Goal: Navigation & Orientation: Find specific page/section

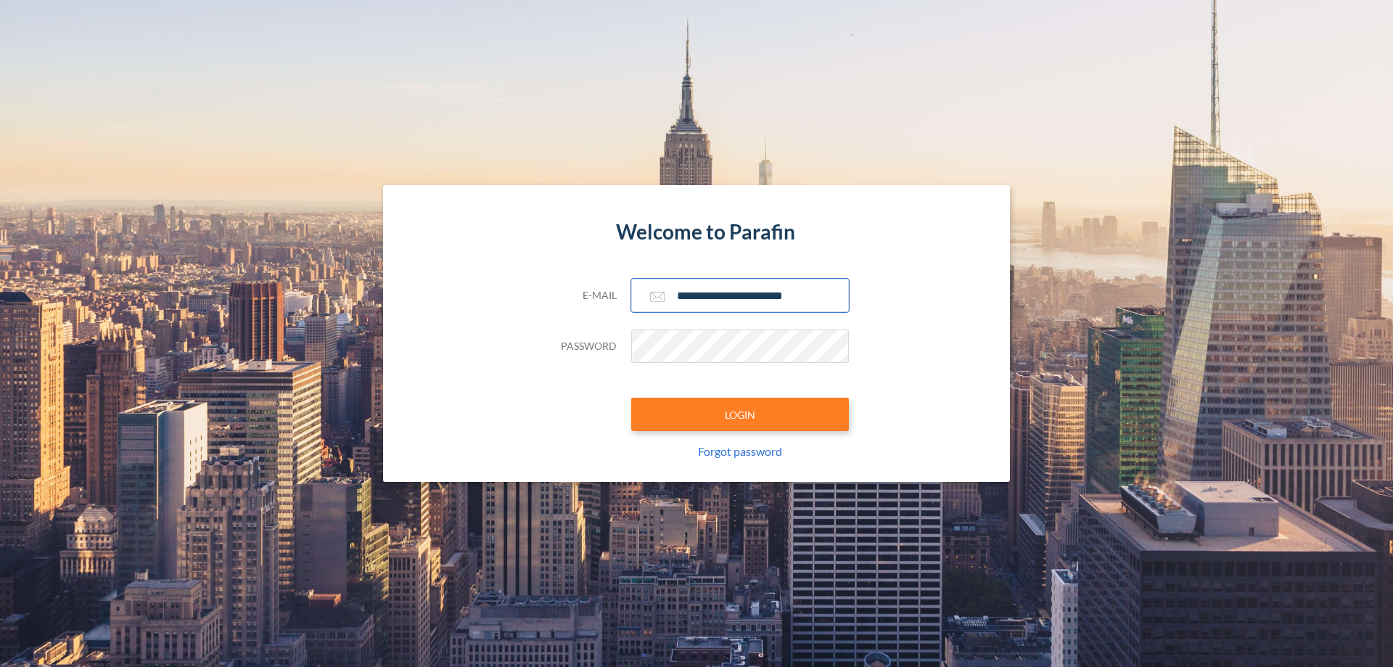
type input "**********"
click at [740, 414] on button "LOGIN" at bounding box center [740, 414] width 218 height 33
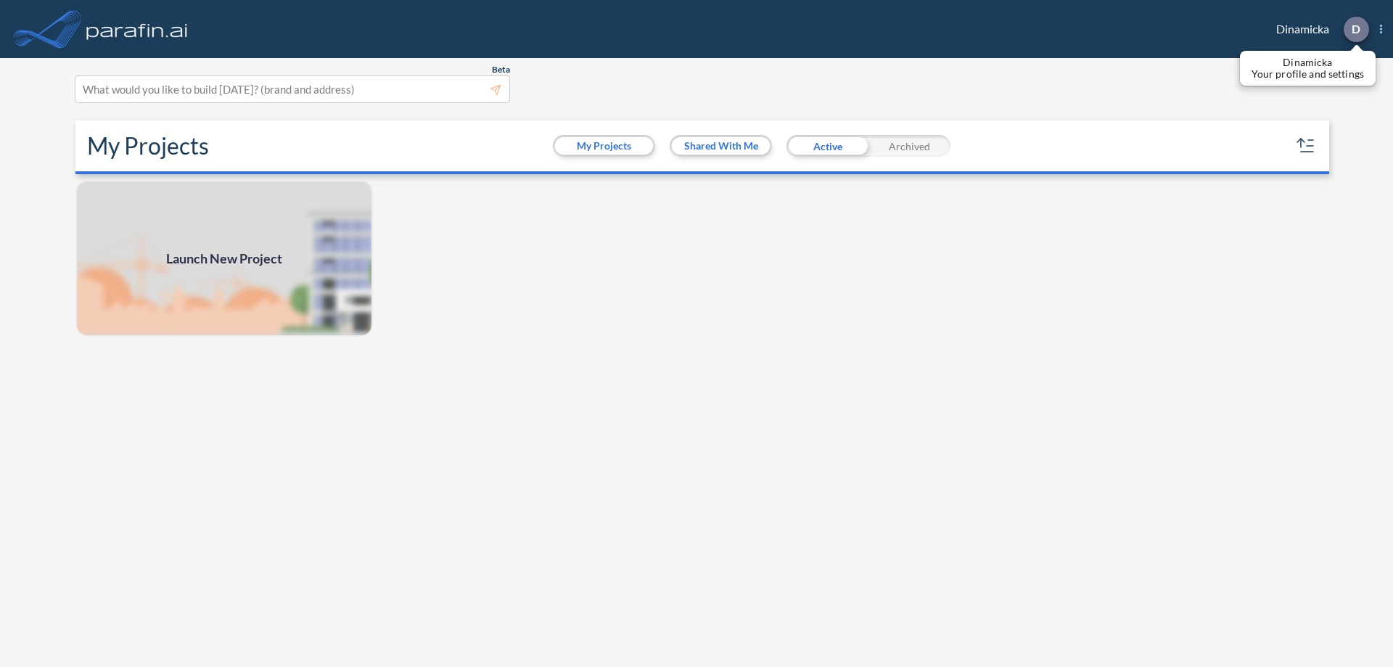
click at [1355, 29] on p "D" at bounding box center [1356, 28] width 9 height 13
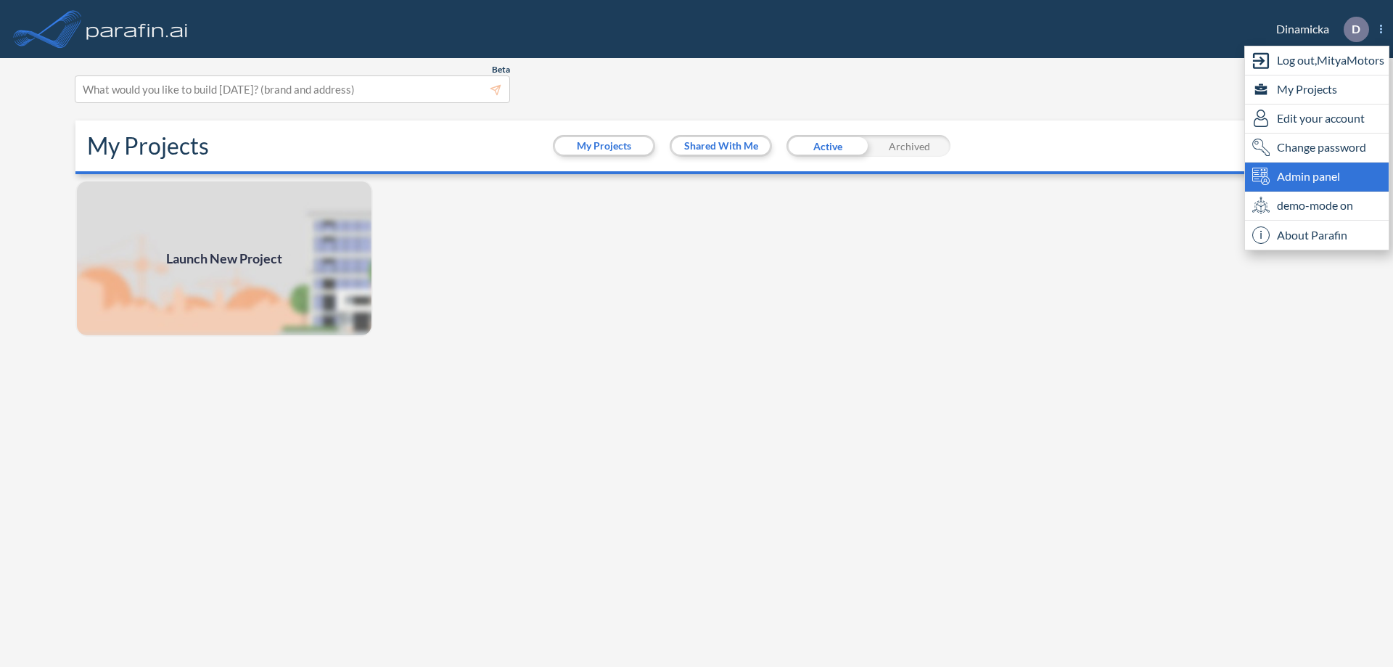
click at [1317, 176] on span "Admin panel" at bounding box center [1308, 176] width 63 height 17
